Goal: Transaction & Acquisition: Purchase product/service

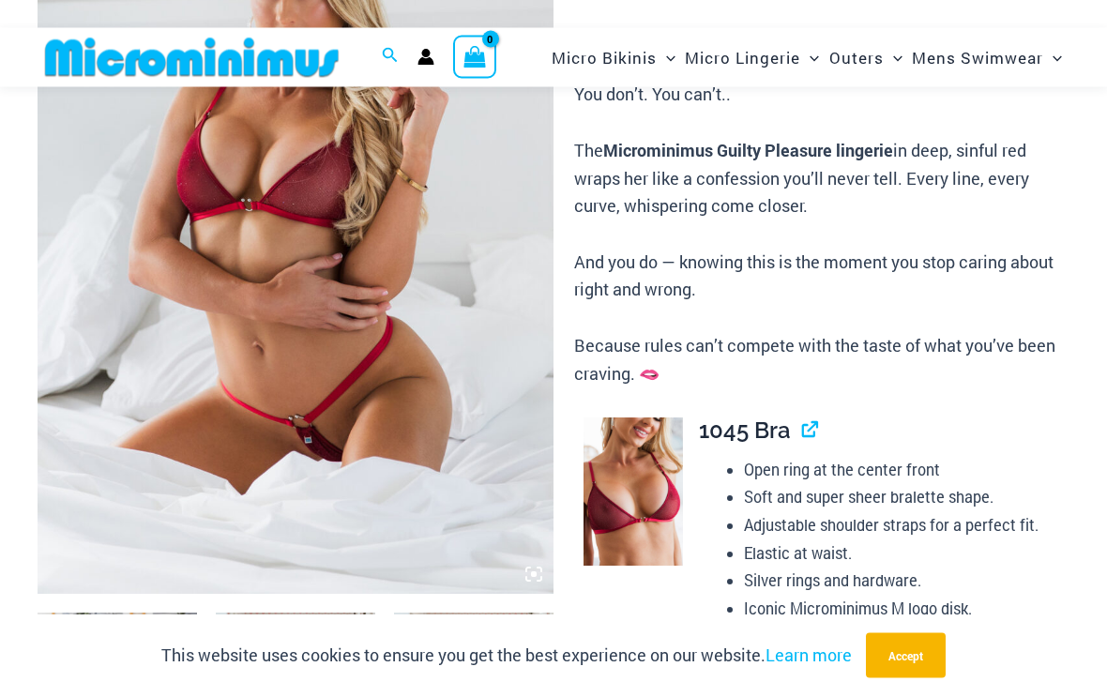
click at [225, 366] on img at bounding box center [296, 208] width 516 height 774
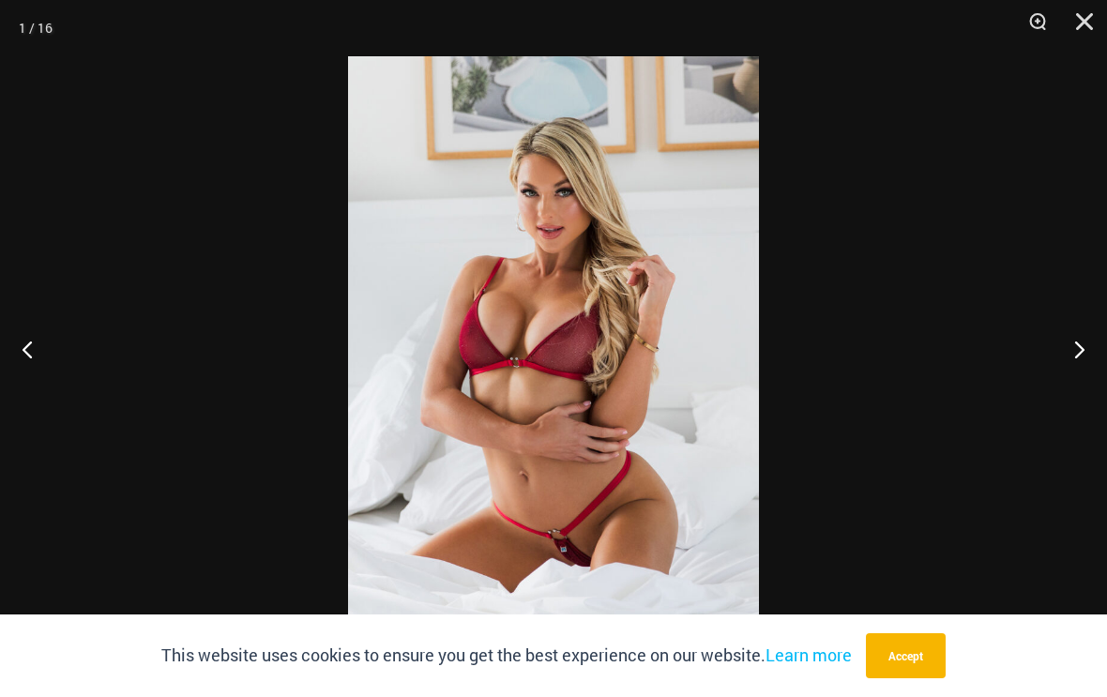
click at [1077, 355] on button "Next" at bounding box center [1072, 349] width 70 height 94
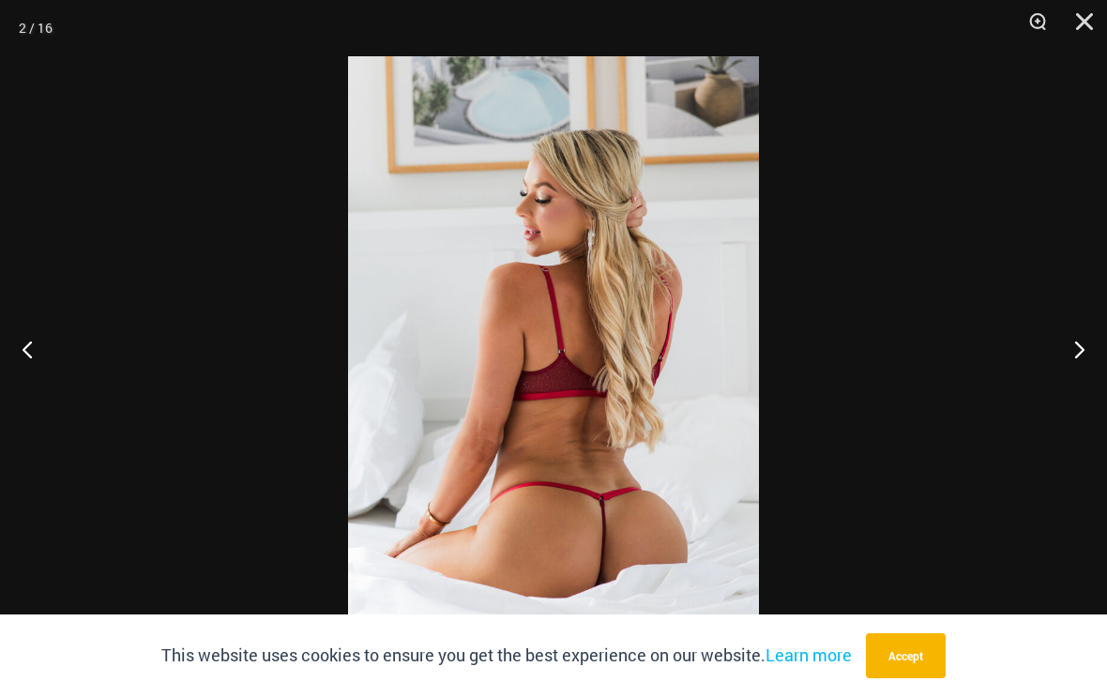
click at [1082, 363] on button "Next" at bounding box center [1072, 349] width 70 height 94
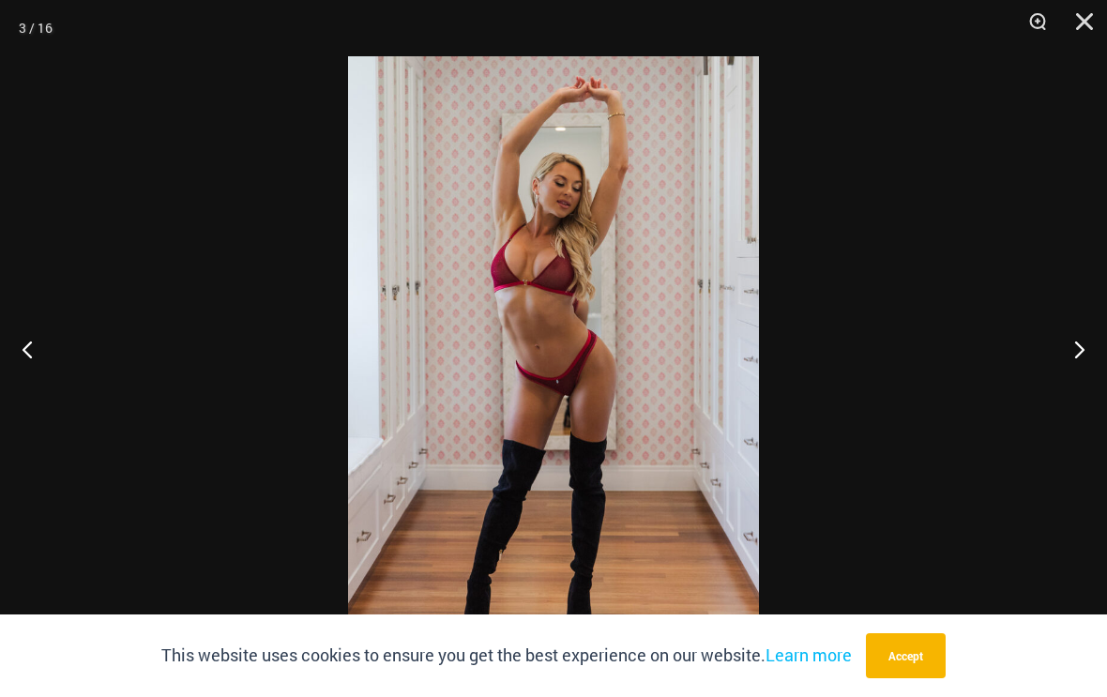
click at [1079, 367] on button "Next" at bounding box center [1072, 349] width 70 height 94
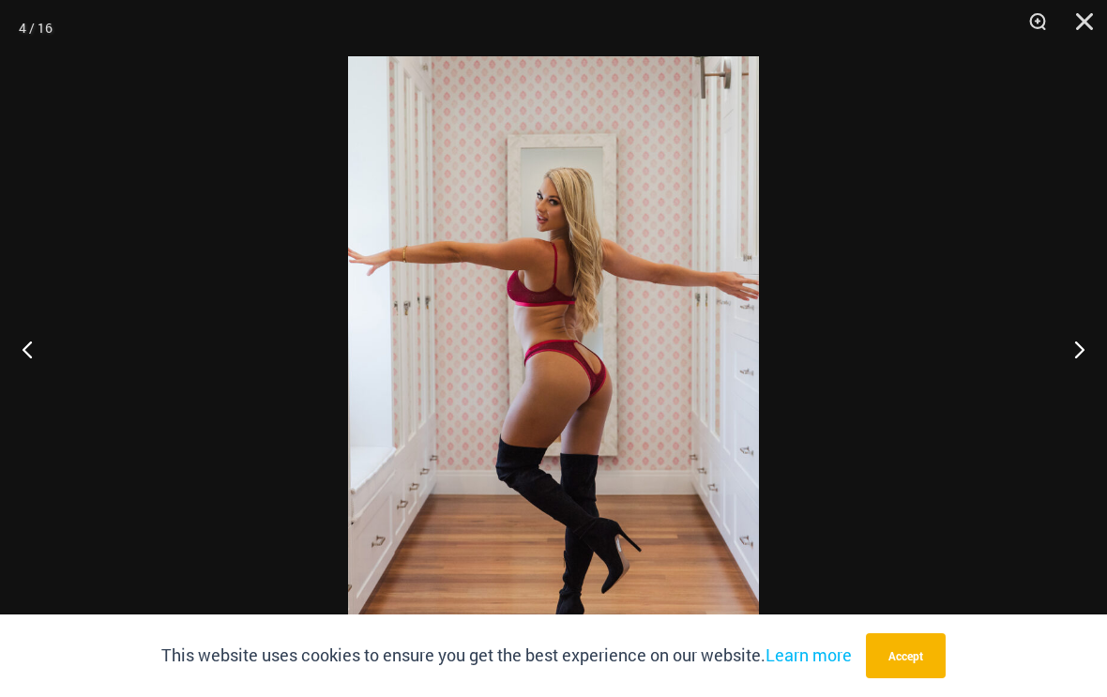
click at [1081, 366] on button "Next" at bounding box center [1072, 349] width 70 height 94
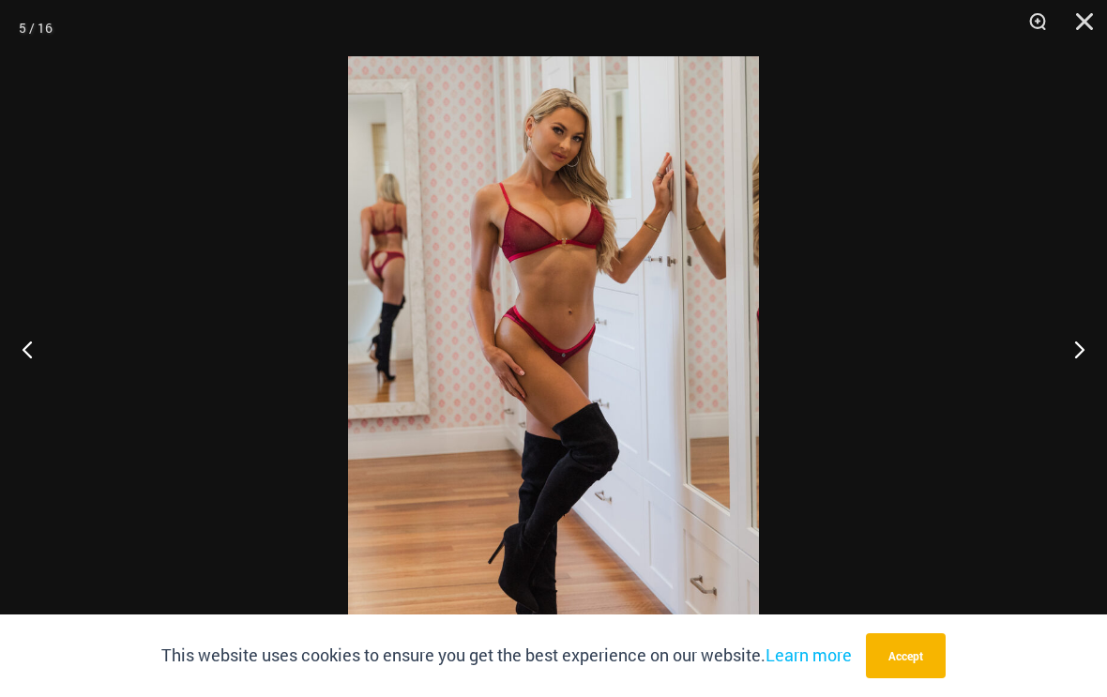
click at [1080, 366] on button "Next" at bounding box center [1072, 349] width 70 height 94
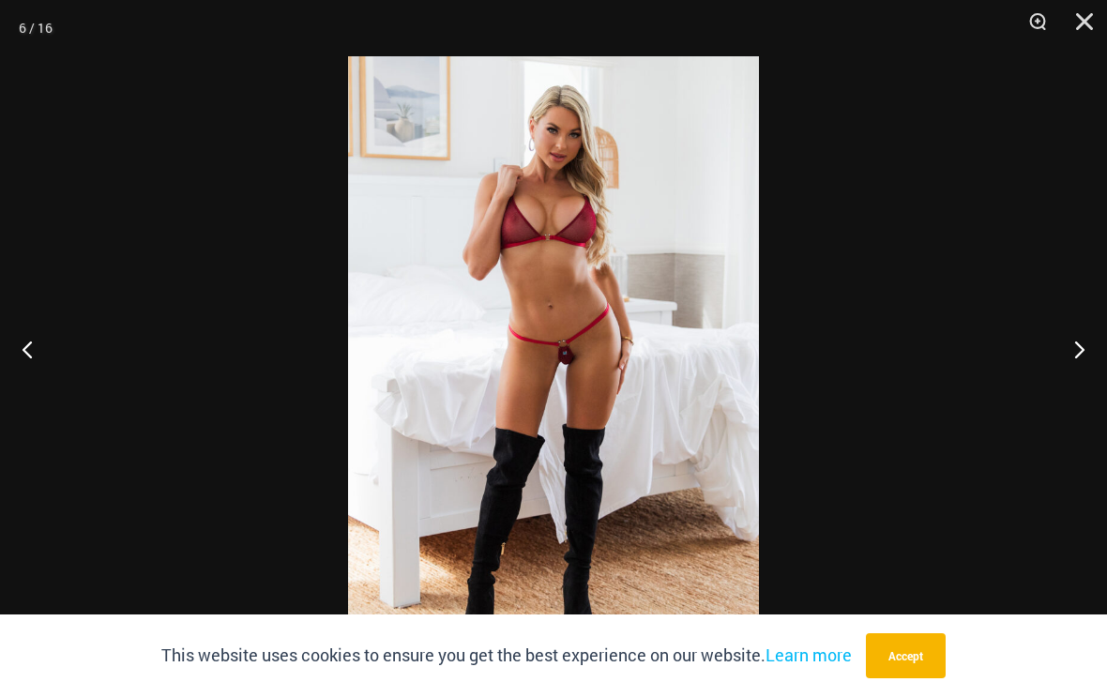
click at [39, 361] on button "Previous" at bounding box center [35, 349] width 70 height 94
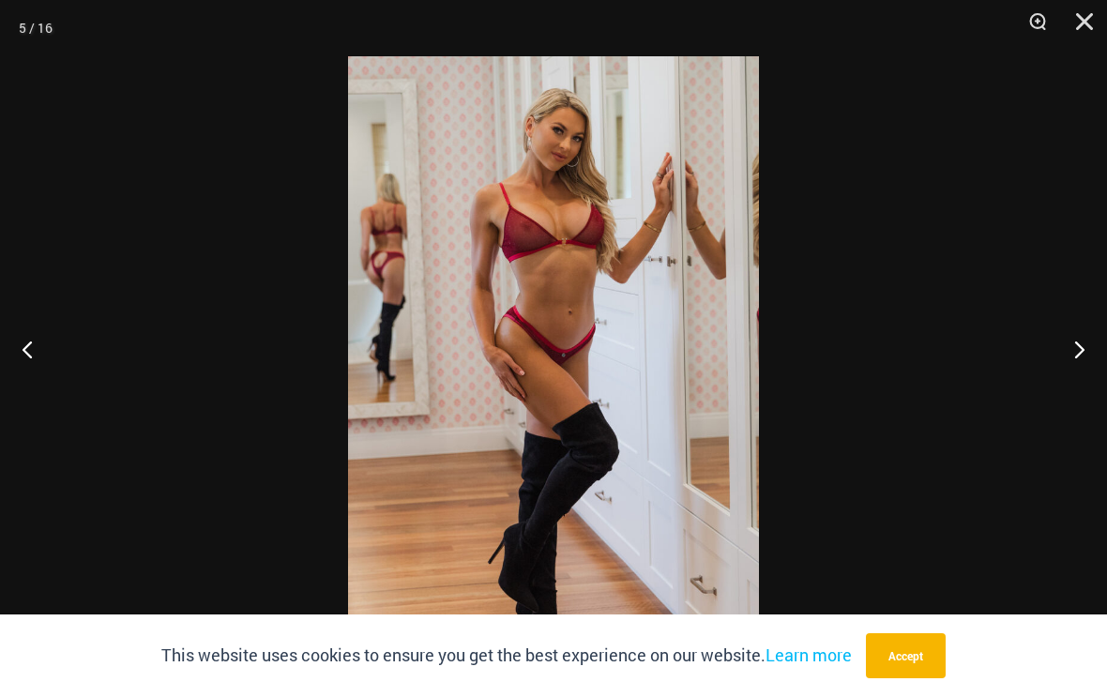
click at [1086, 363] on button "Next" at bounding box center [1072, 349] width 70 height 94
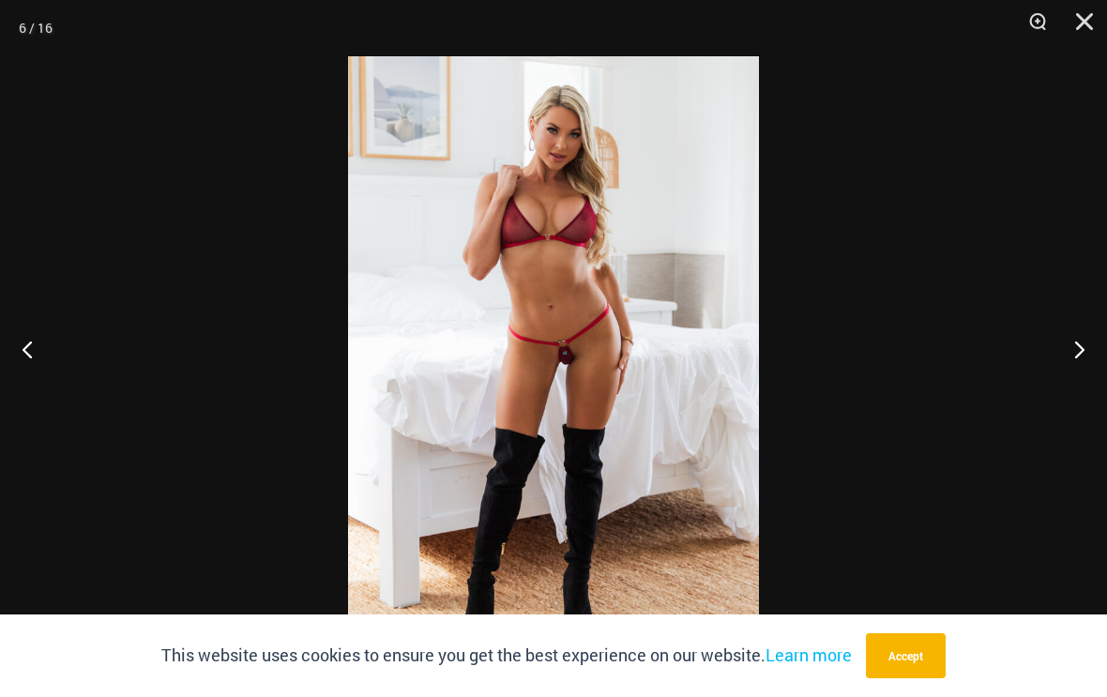
click at [1086, 362] on button "Next" at bounding box center [1072, 349] width 70 height 94
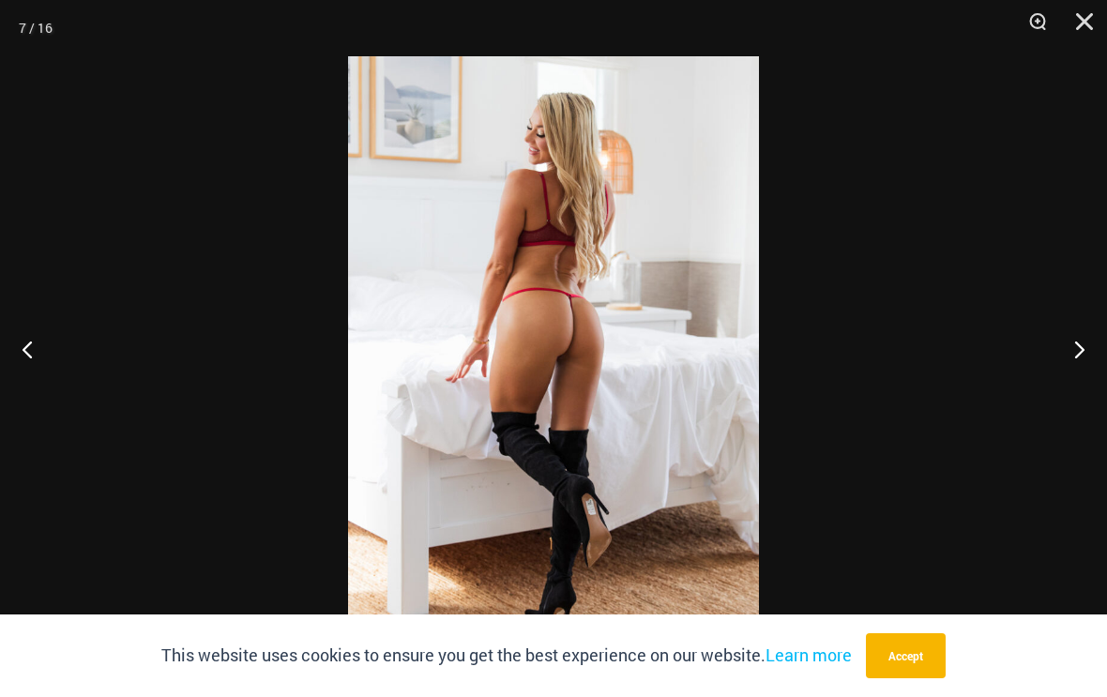
click at [1086, 364] on button "Next" at bounding box center [1072, 349] width 70 height 94
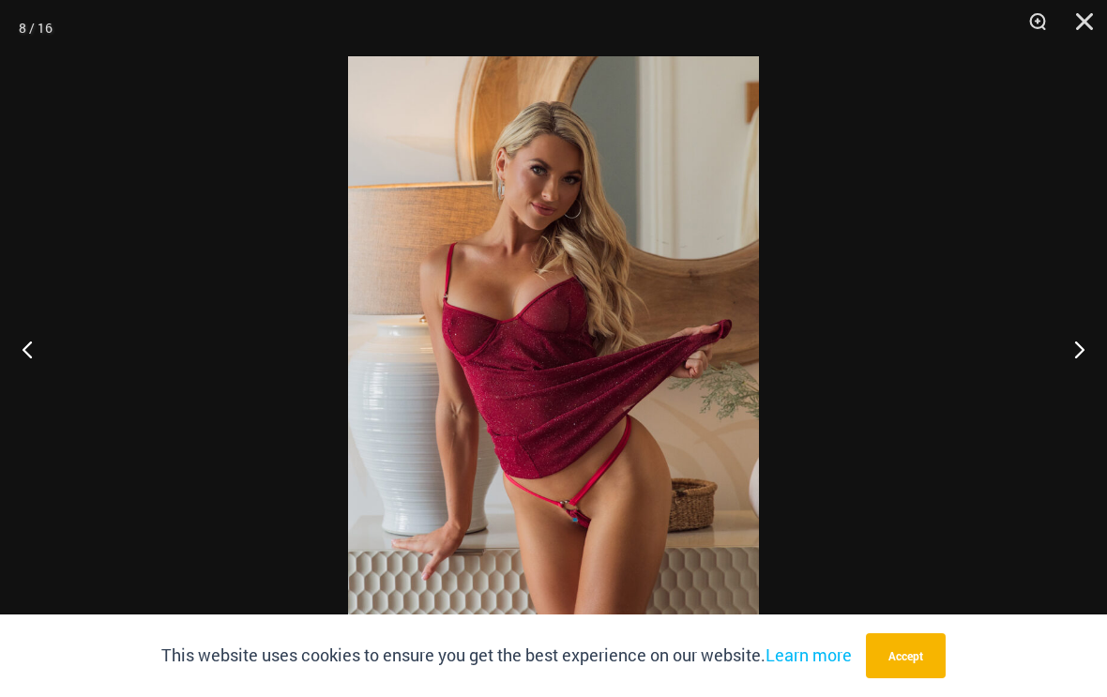
click at [1092, 361] on button "Next" at bounding box center [1072, 349] width 70 height 94
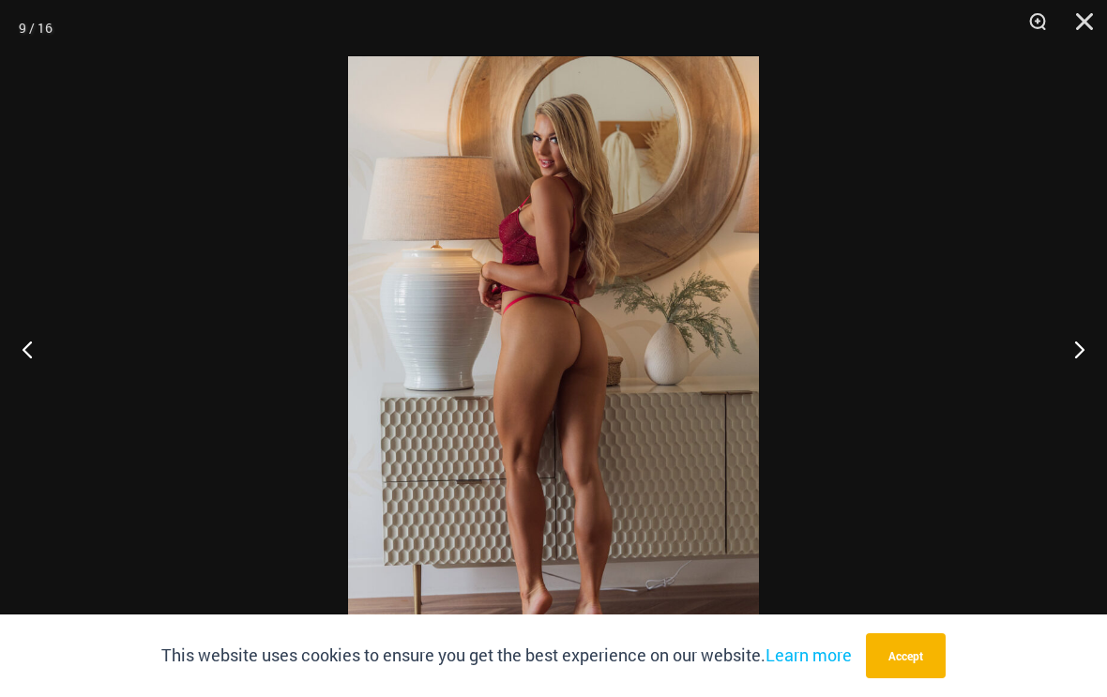
click at [1088, 366] on button "Next" at bounding box center [1072, 349] width 70 height 94
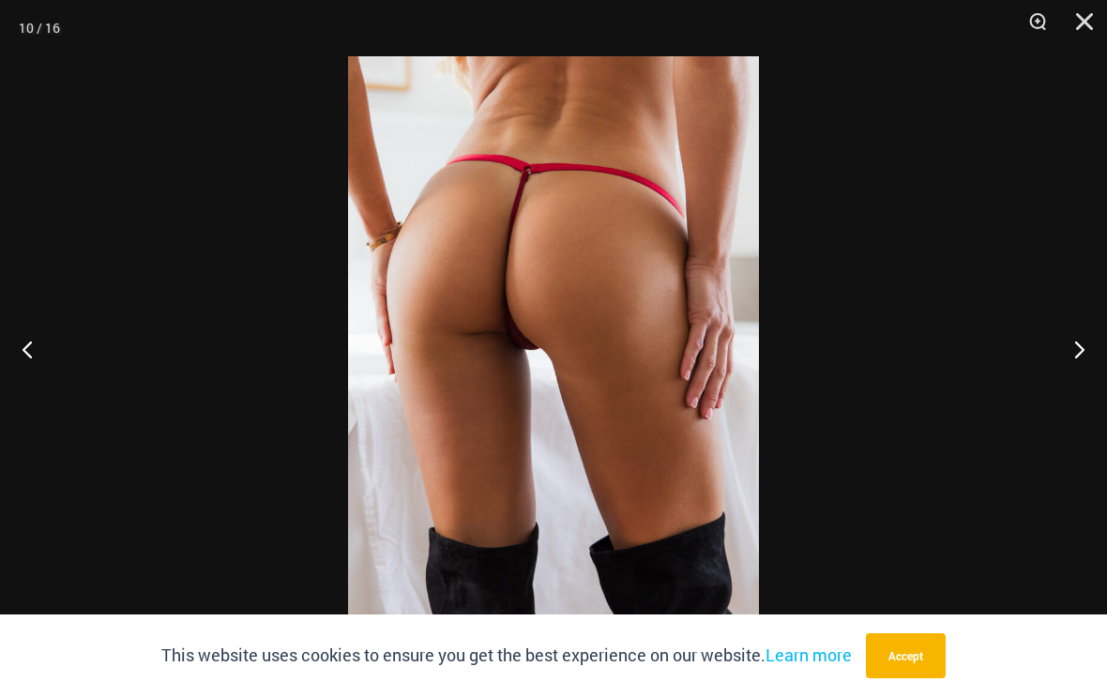
click at [1088, 365] on button "Next" at bounding box center [1072, 349] width 70 height 94
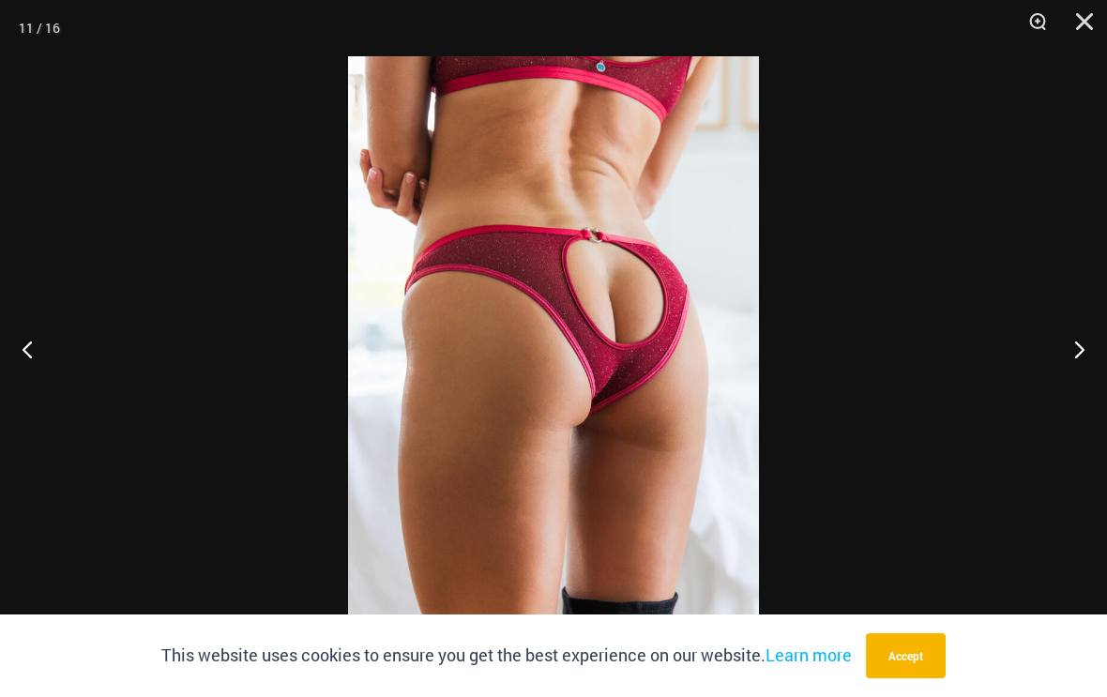
click at [27, 370] on button "Previous" at bounding box center [35, 349] width 70 height 94
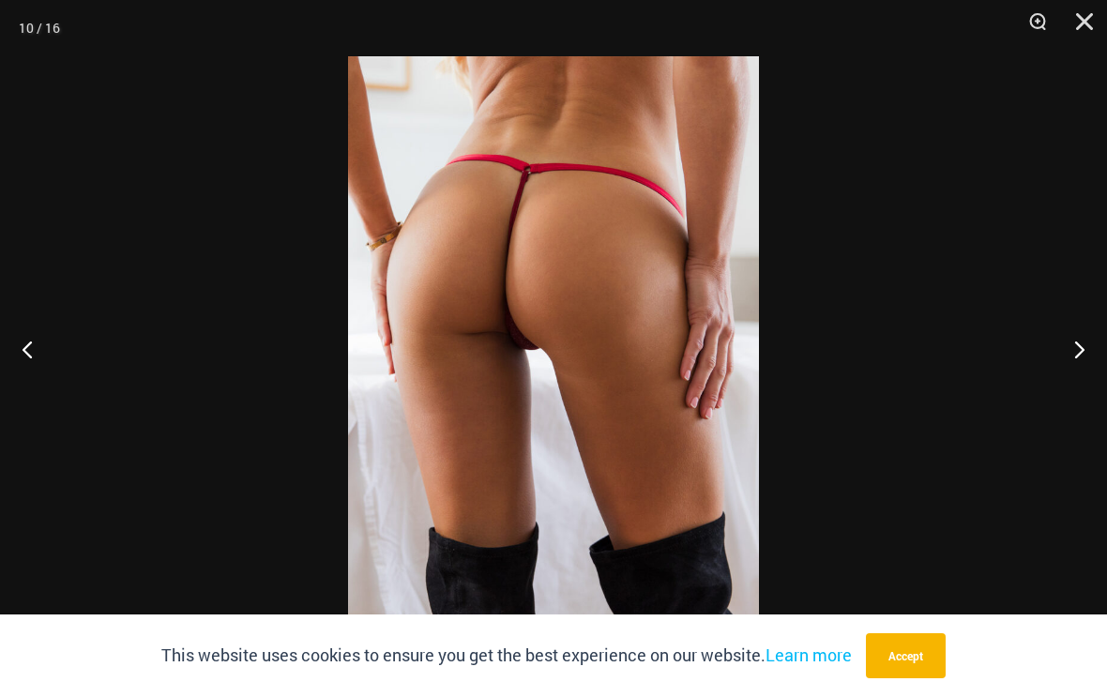
click at [1092, 363] on button "Next" at bounding box center [1072, 349] width 70 height 94
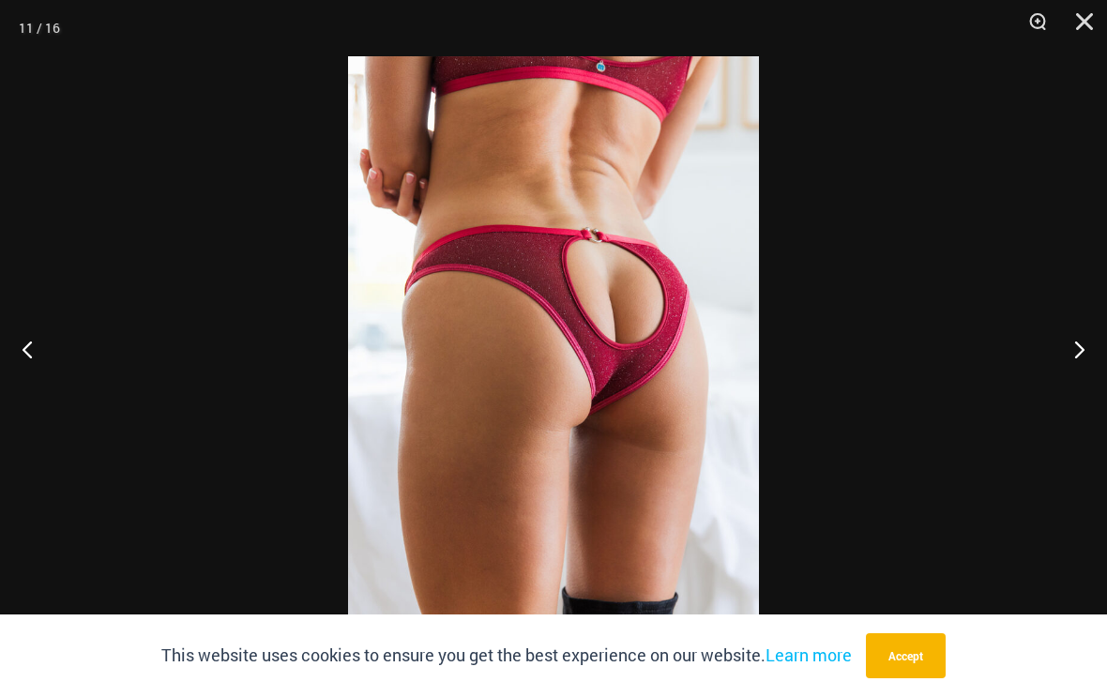
click at [1079, 364] on button "Next" at bounding box center [1072, 349] width 70 height 94
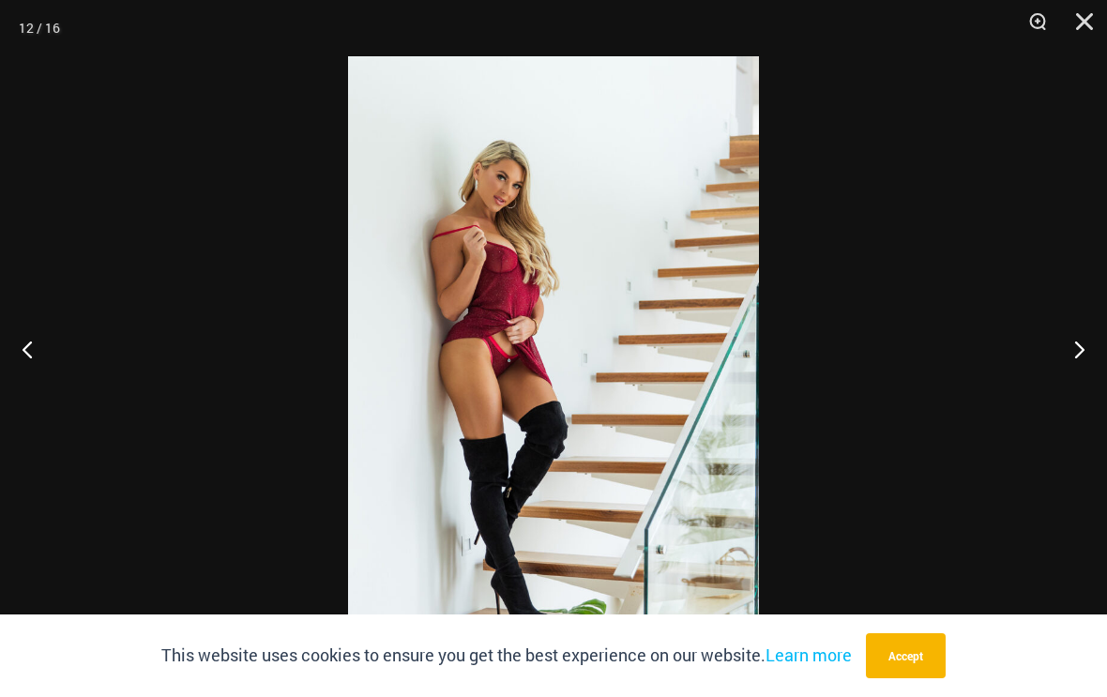
click at [1083, 361] on button "Next" at bounding box center [1072, 349] width 70 height 94
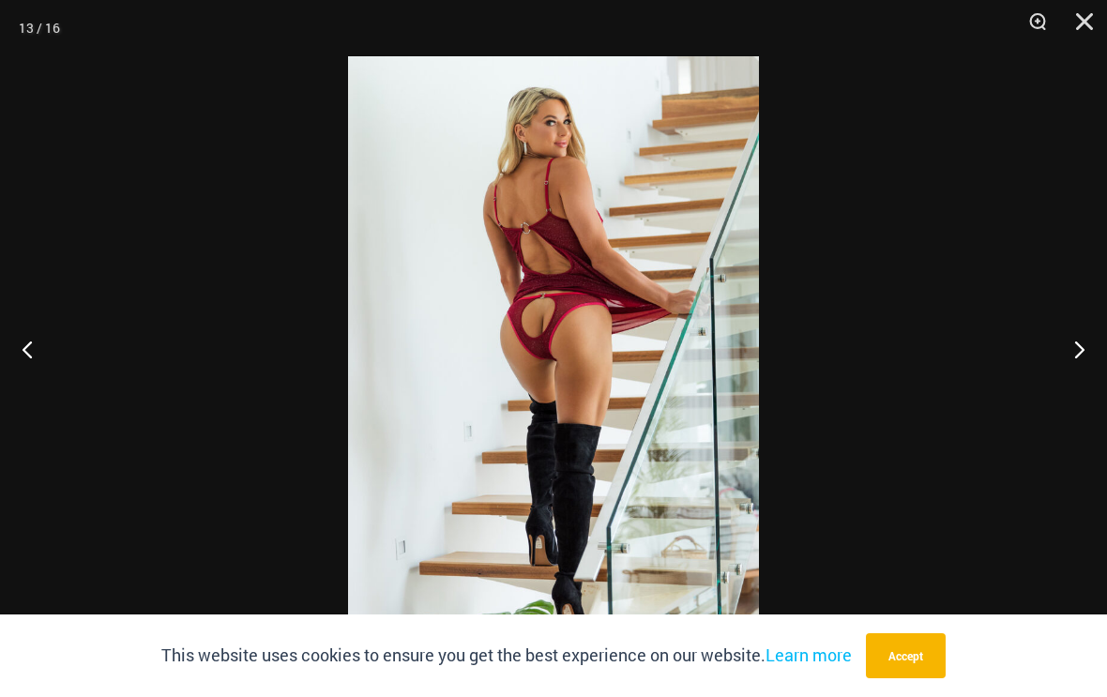
click at [1094, 359] on button "Next" at bounding box center [1072, 349] width 70 height 94
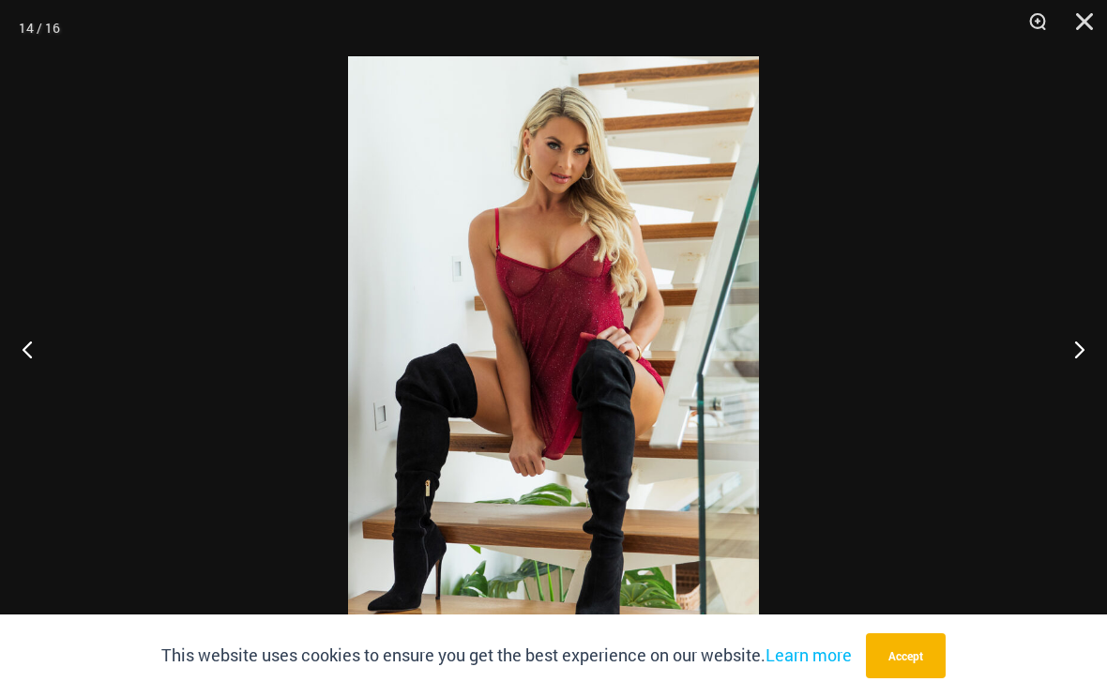
click at [1091, 361] on button "Next" at bounding box center [1072, 349] width 70 height 94
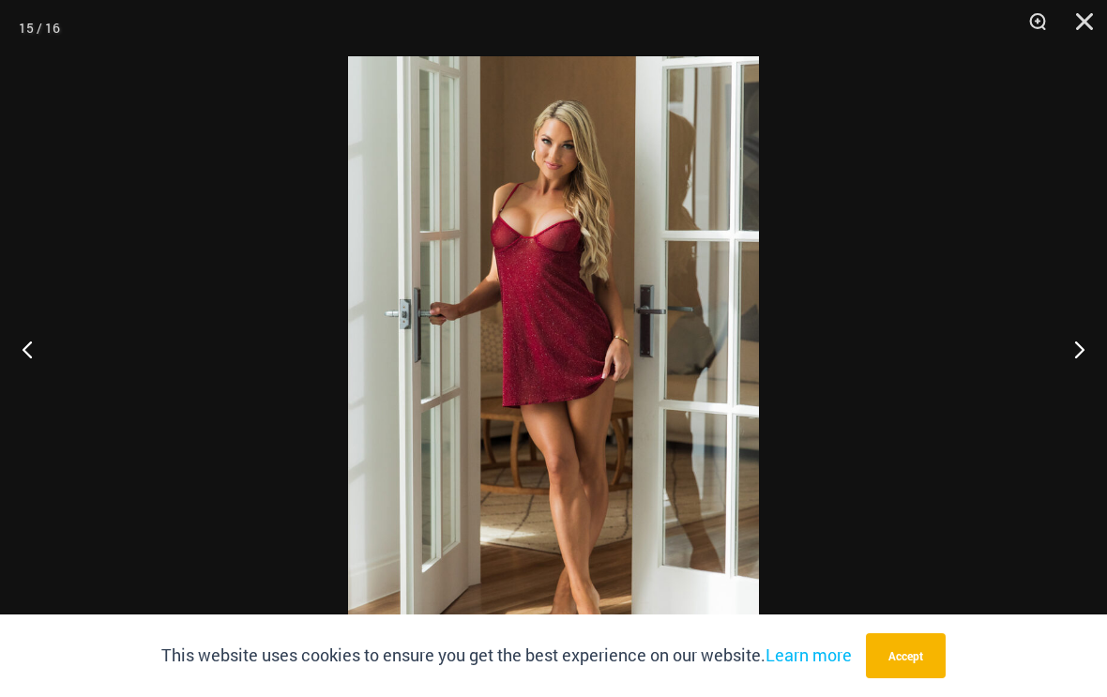
click at [1094, 360] on button "Next" at bounding box center [1072, 349] width 70 height 94
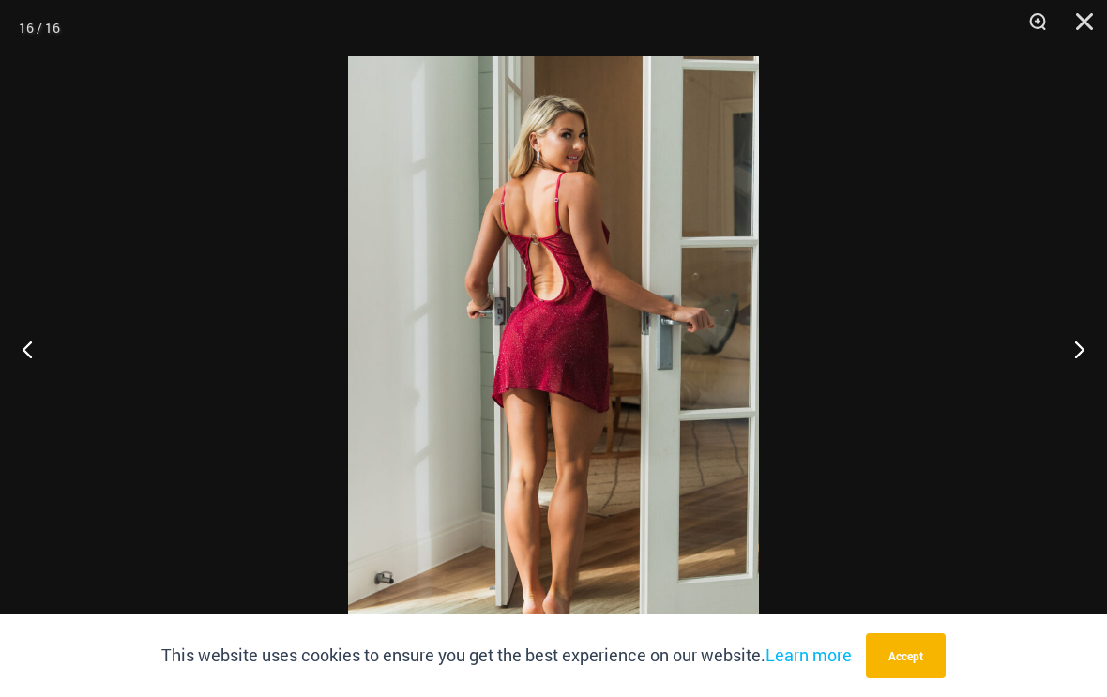
click at [1088, 361] on button "Next" at bounding box center [1072, 349] width 70 height 94
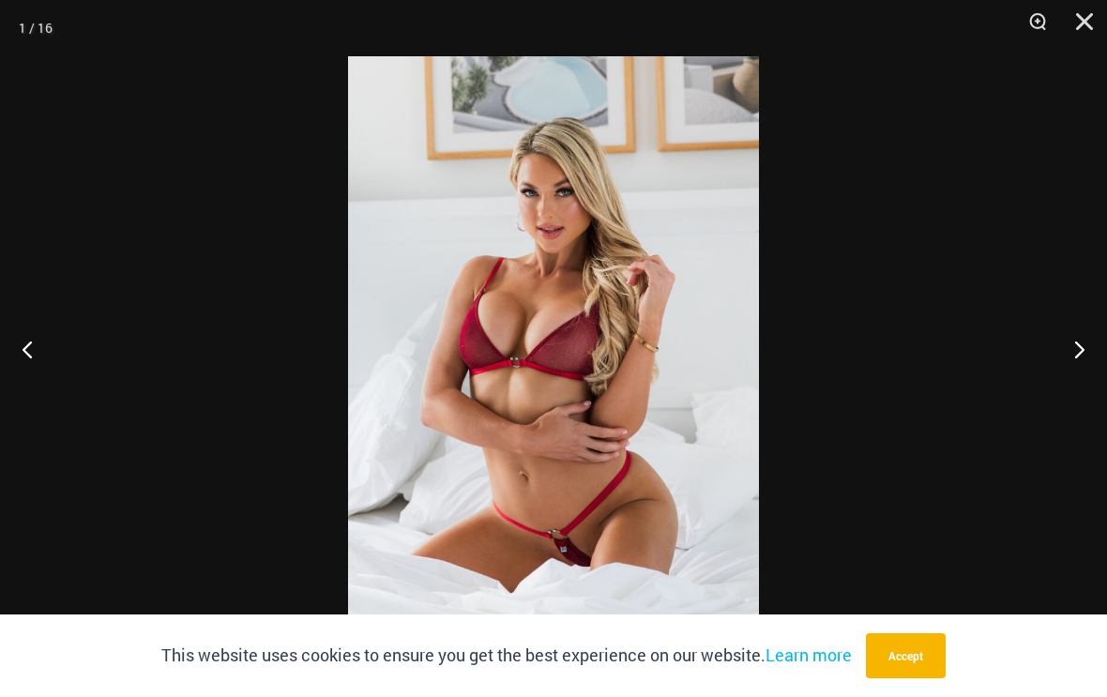
click at [1085, 363] on button "Next" at bounding box center [1072, 349] width 70 height 94
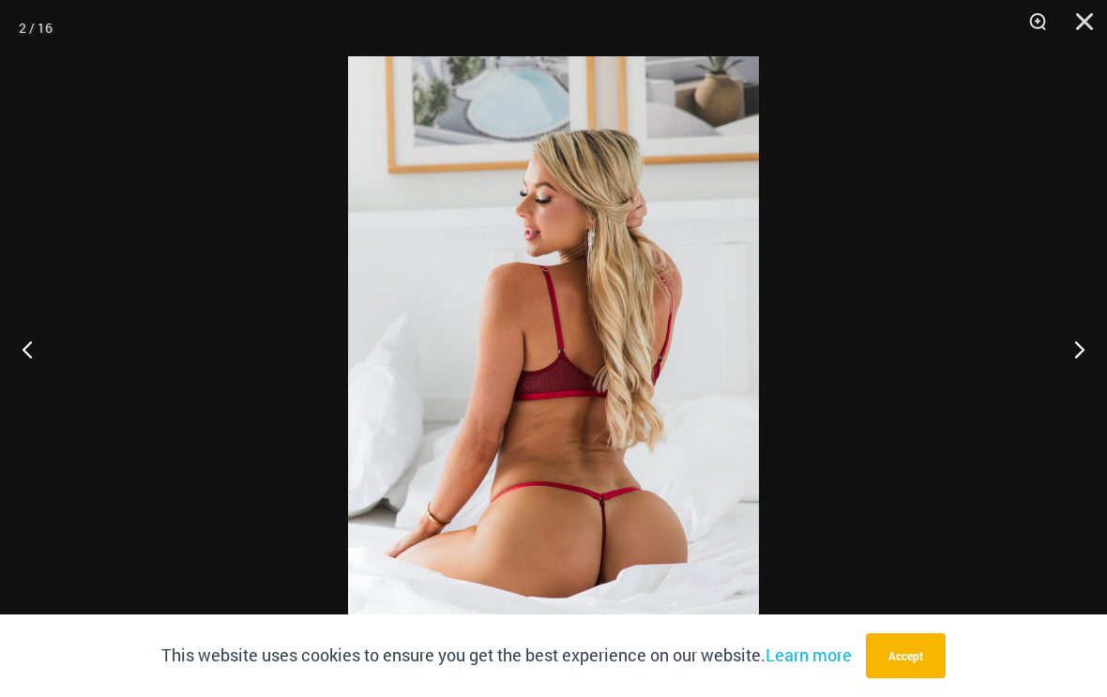
click at [24, 368] on button "Previous" at bounding box center [35, 349] width 70 height 94
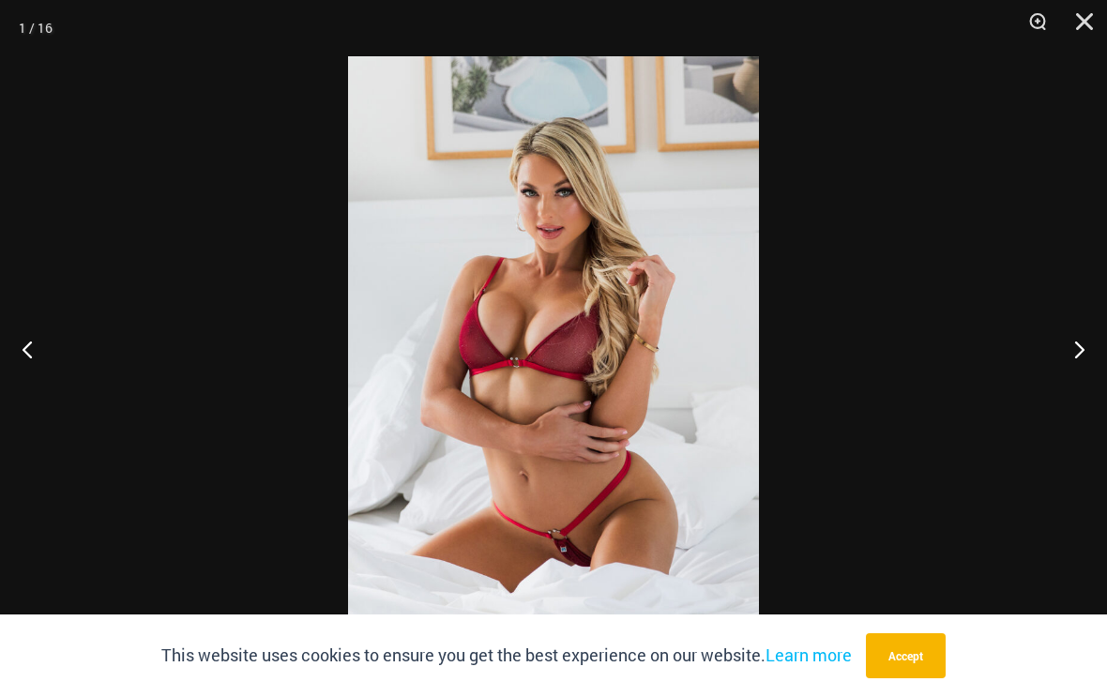
click at [1089, 23] on button "Close" at bounding box center [1078, 28] width 47 height 56
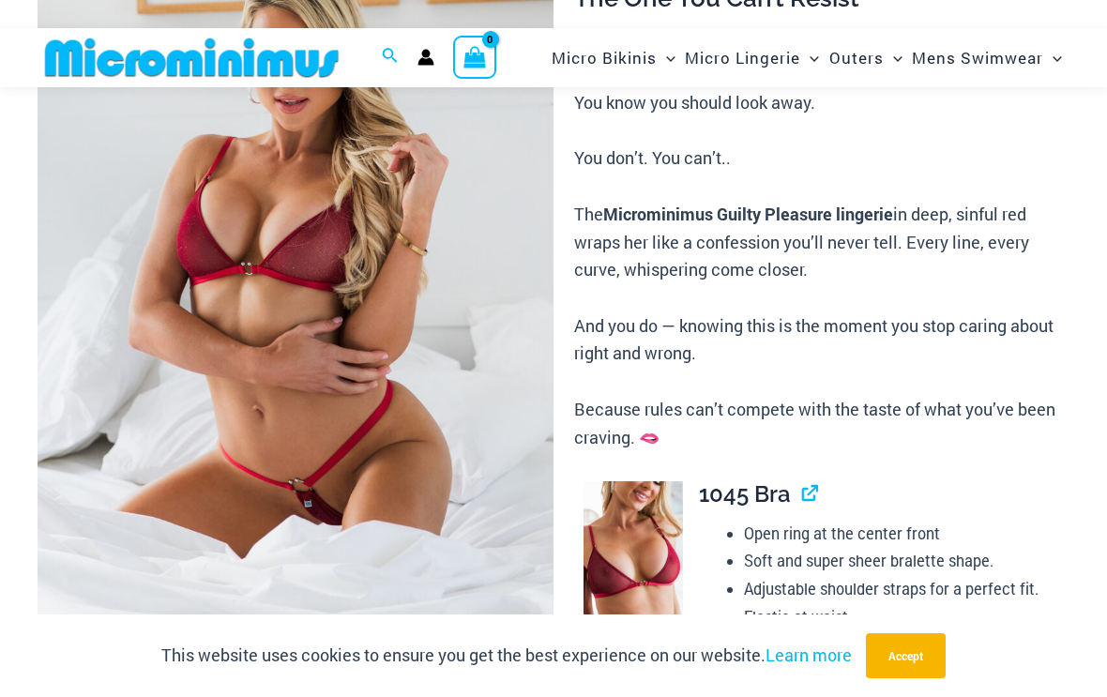
scroll to position [0, 0]
